Goal: Task Accomplishment & Management: Use online tool/utility

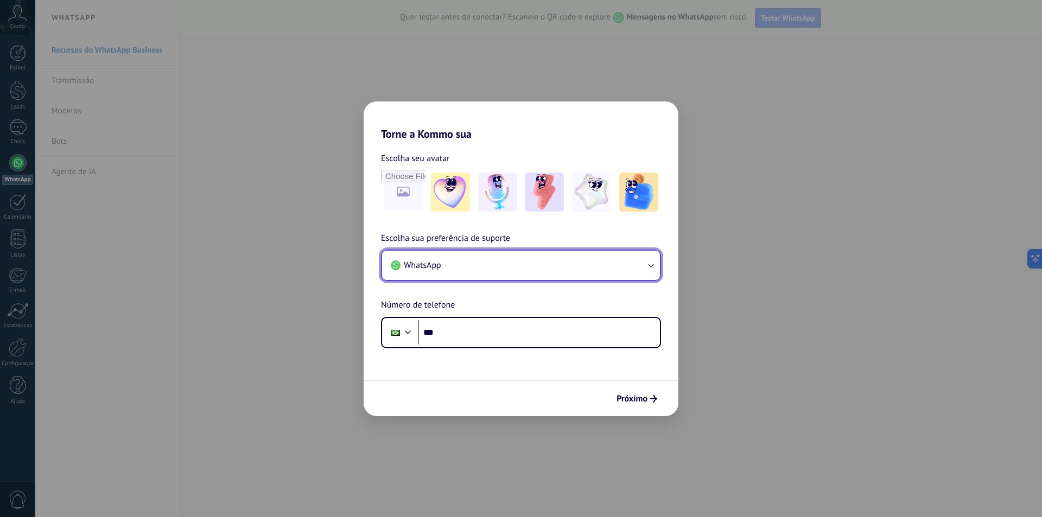
click at [601, 265] on button "WhatsApp" at bounding box center [521, 265] width 278 height 29
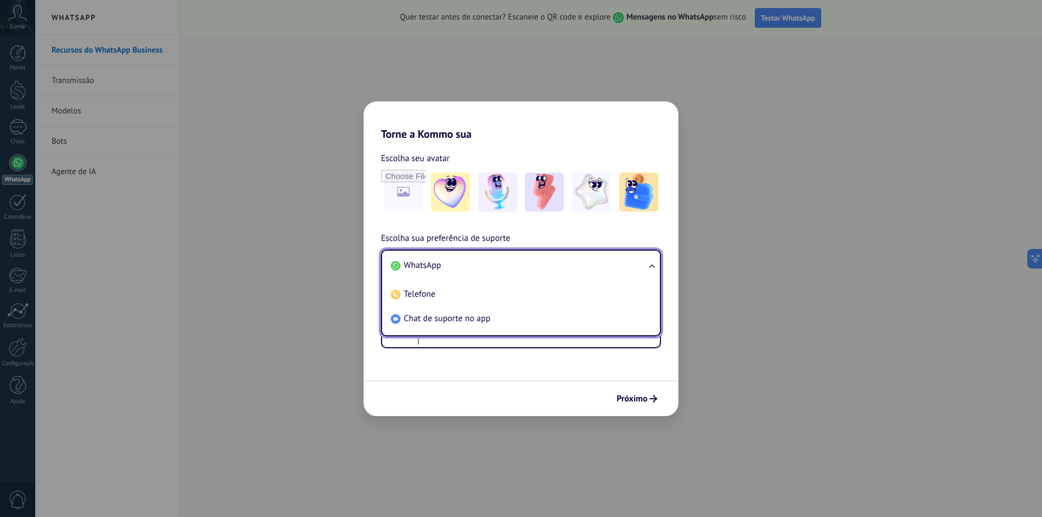
click at [601, 265] on li "WhatsApp" at bounding box center [518, 265] width 265 height 24
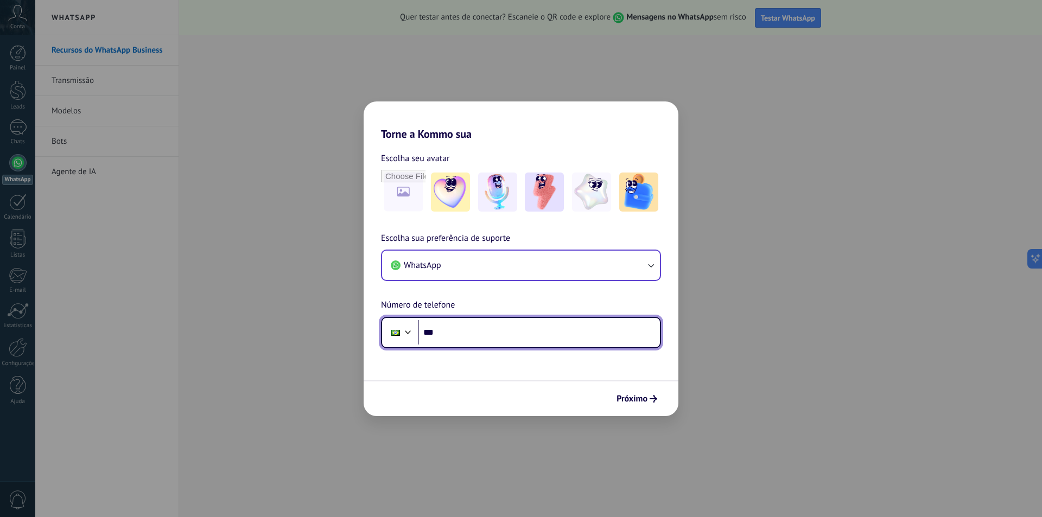
click at [562, 335] on input "***" at bounding box center [539, 332] width 242 height 25
type input "**********"
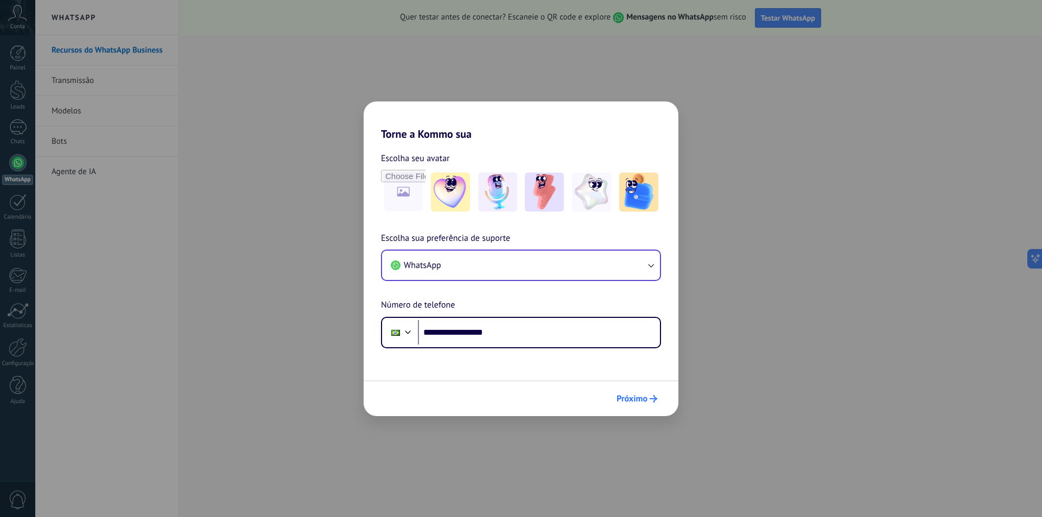
click at [636, 395] on span "Próximo" at bounding box center [631, 399] width 31 height 8
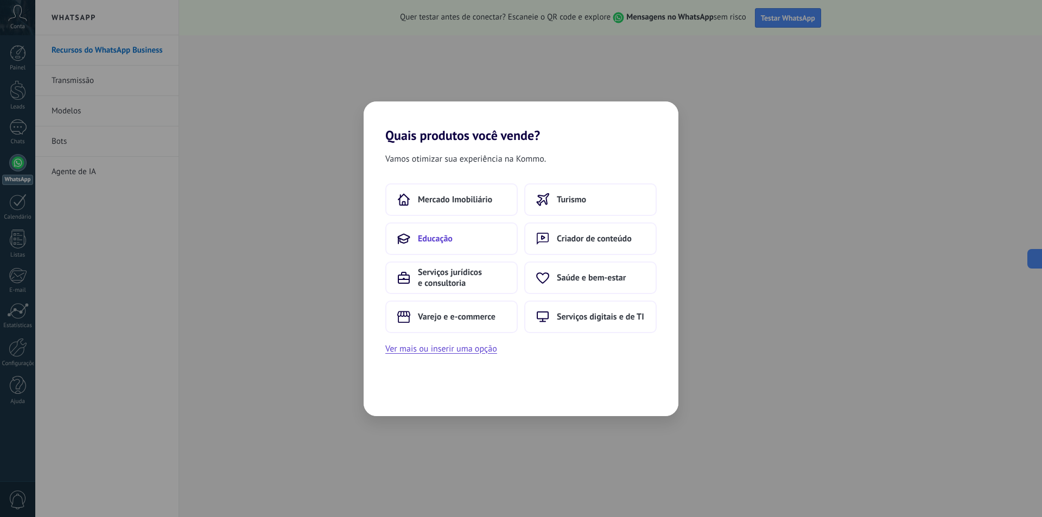
click at [439, 238] on span "Educação" at bounding box center [435, 238] width 35 height 11
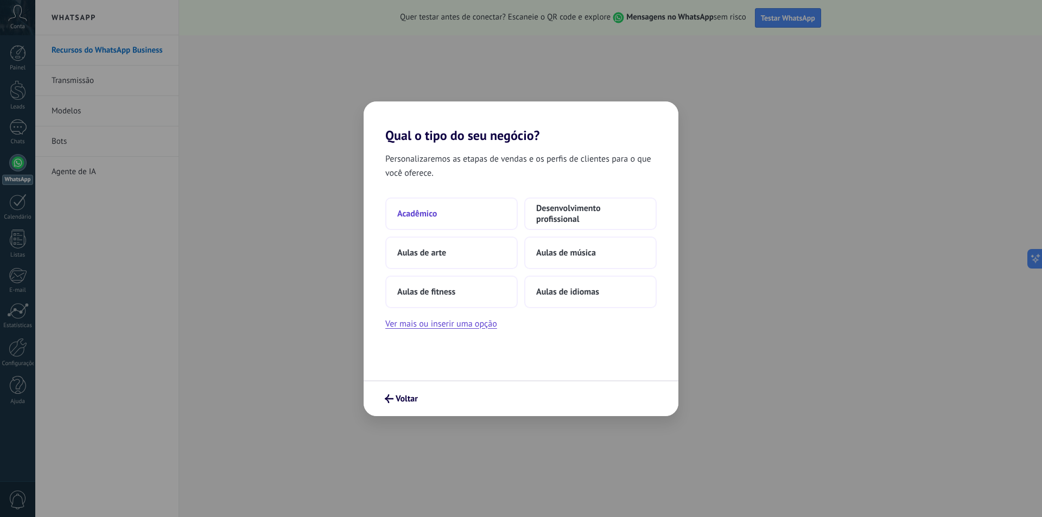
click at [446, 215] on button "Acadêmico" at bounding box center [451, 213] width 132 height 33
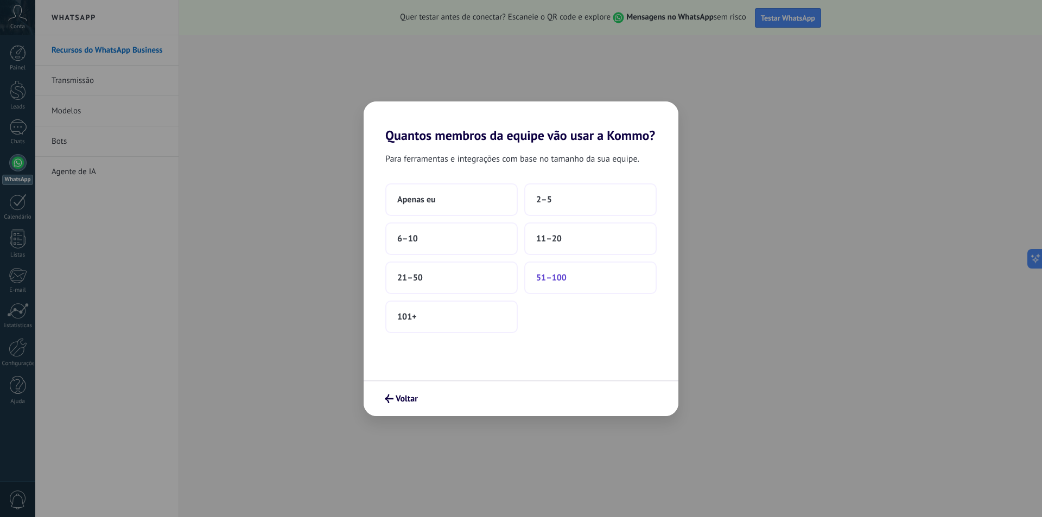
click at [570, 280] on button "51–100" at bounding box center [590, 277] width 132 height 33
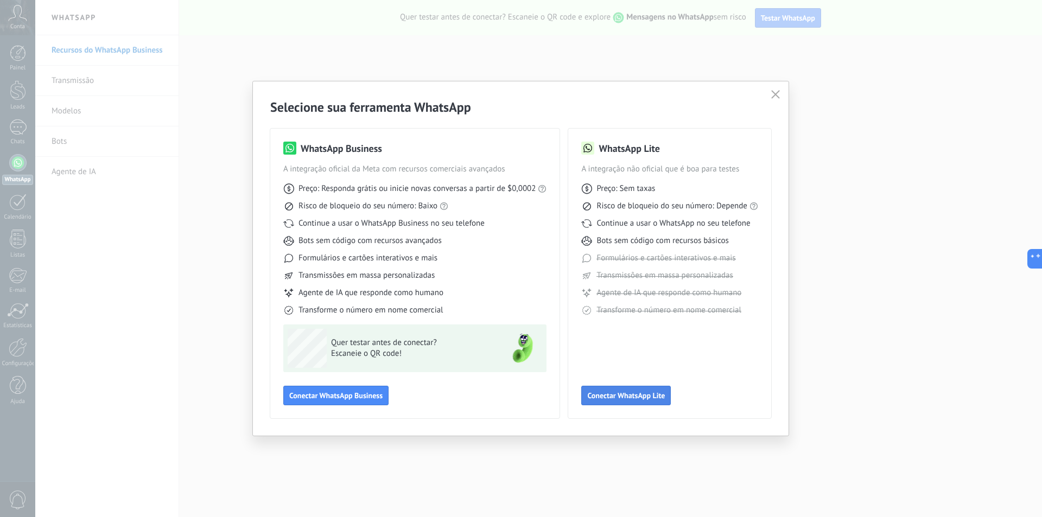
click at [628, 401] on button "Conectar WhatsApp Lite" at bounding box center [626, 396] width 90 height 20
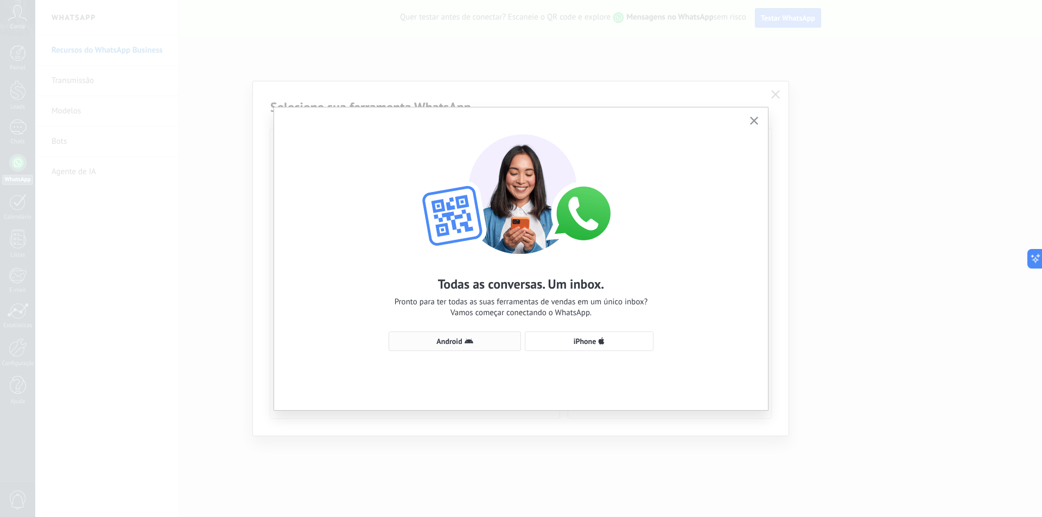
click at [472, 344] on icon "button" at bounding box center [468, 341] width 9 height 9
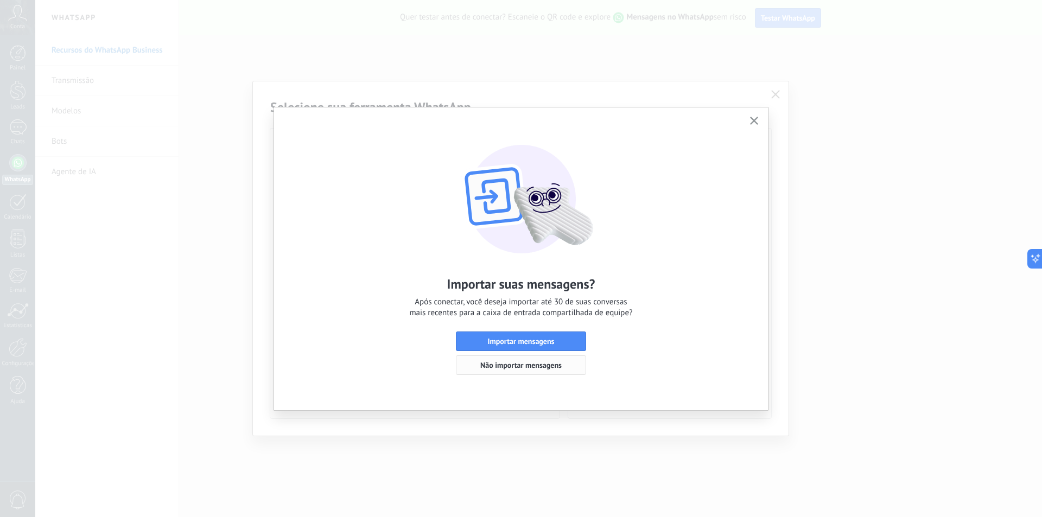
click at [522, 367] on span "Não importar mensagens" at bounding box center [520, 365] width 81 height 8
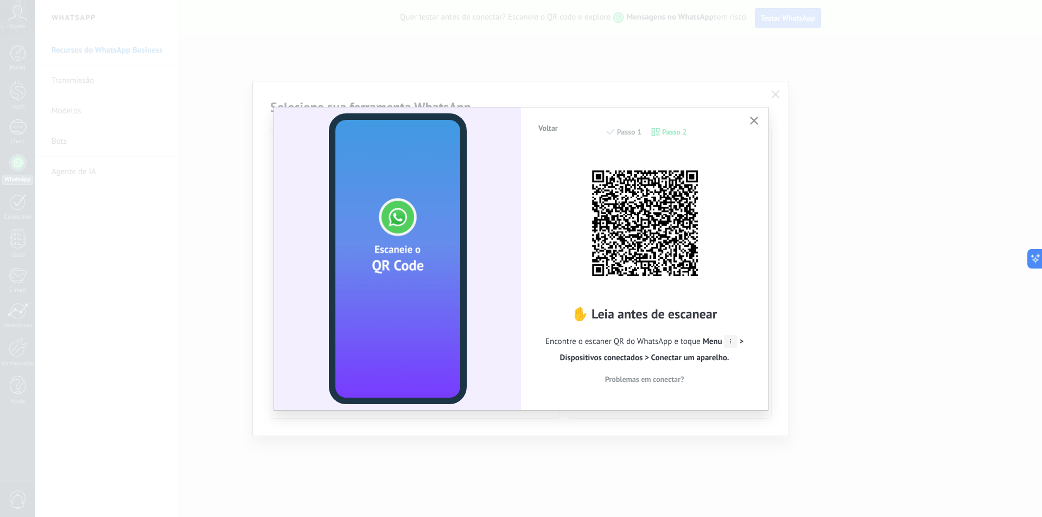
click at [739, 341] on span "Menu > Dispositivos conectados > Conectar um aparelho." at bounding box center [651, 349] width 183 height 27
click at [753, 116] on button "button" at bounding box center [754, 121] width 14 height 15
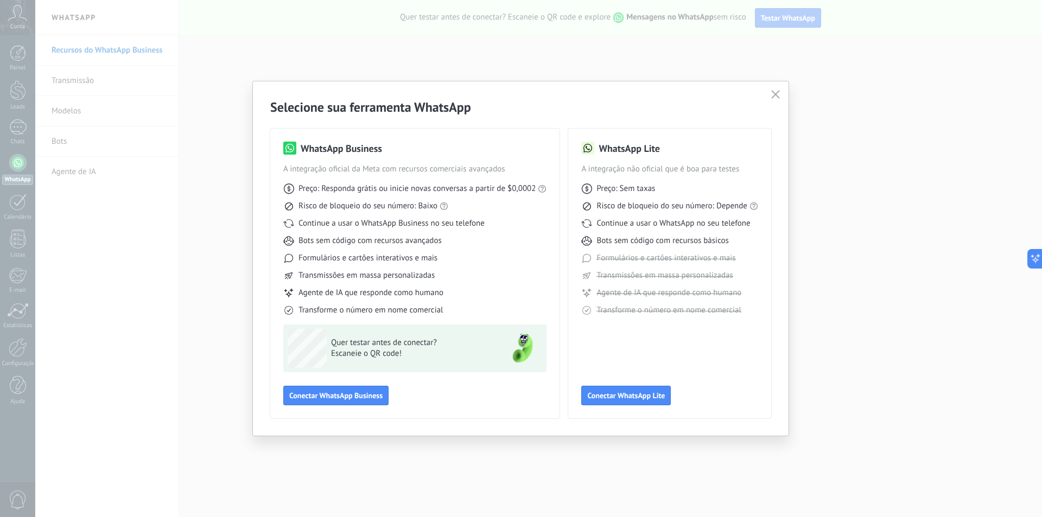
click at [773, 92] on use "button" at bounding box center [775, 94] width 8 height 8
